Goal: Information Seeking & Learning: Learn about a topic

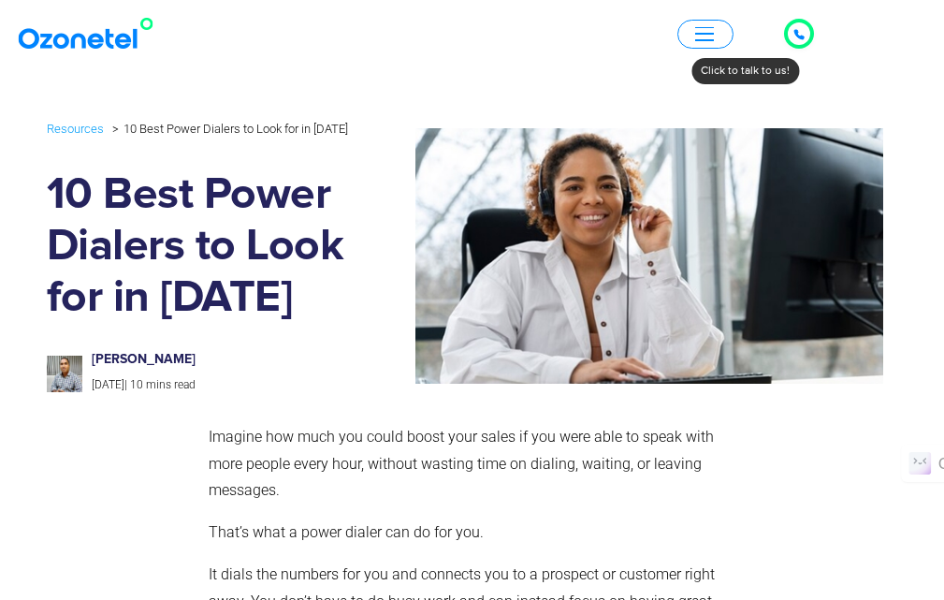
click at [803, 29] on icon at bounding box center [798, 34] width 11 height 11
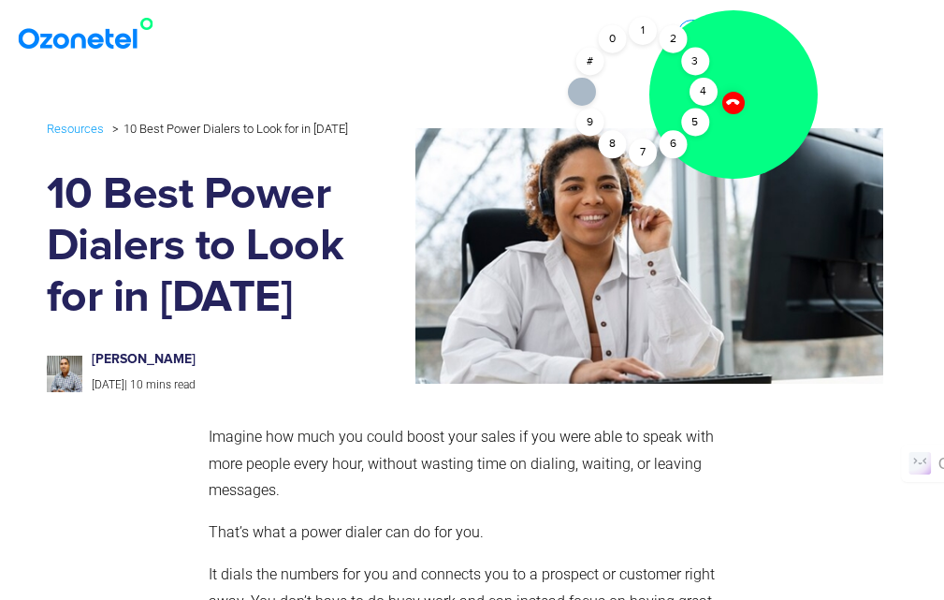
click at [623, 243] on img at bounding box center [649, 255] width 469 height 255
click at [875, 208] on img at bounding box center [649, 255] width 469 height 255
click at [741, 435] on div at bounding box center [815, 588] width 153 height 348
click at [919, 365] on div "Resources 10 Best Power Dialers to Look for in [DATE] 10 Best Power Dialers to …" at bounding box center [472, 257] width 898 height 298
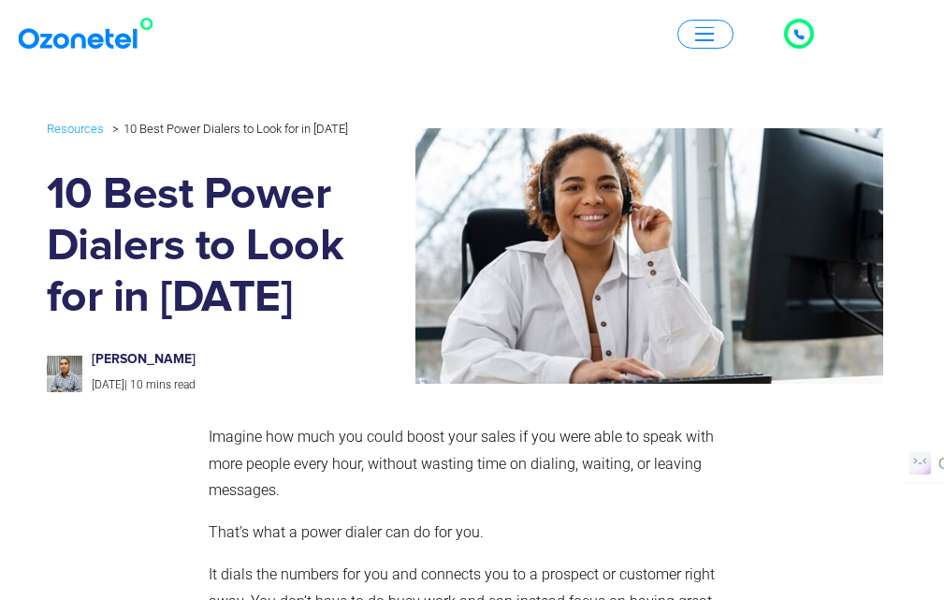
click at [702, 28] on span "button" at bounding box center [704, 34] width 19 height 14
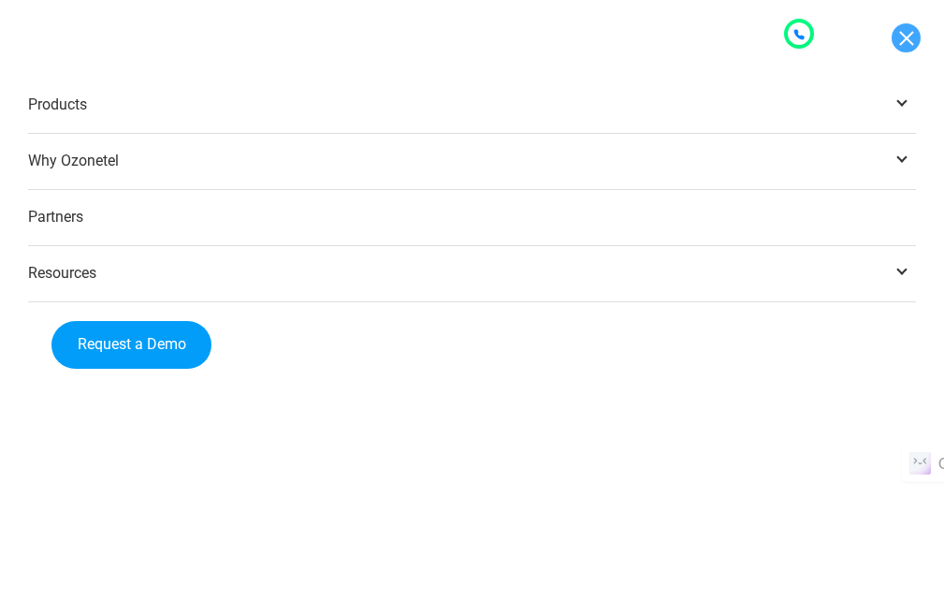
click at [904, 28] on link at bounding box center [906, 37] width 29 height 29
